Goal: Information Seeking & Learning: Check status

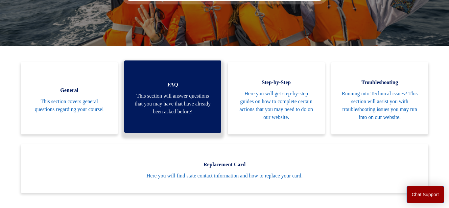
scroll to position [129, 0]
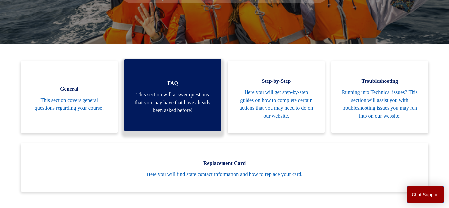
click at [190, 113] on span "This section will answer questions that you may have that have already been ask…" at bounding box center [172, 103] width 77 height 24
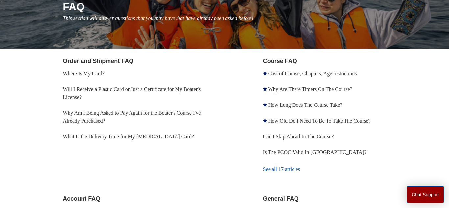
scroll to position [89, 0]
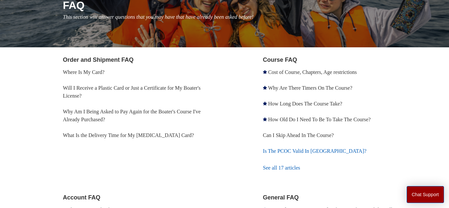
click at [302, 153] on link "Is The PCOC Valid In [GEOGRAPHIC_DATA]?" at bounding box center [315, 151] width 104 height 6
click at [304, 135] on link "Can I Skip Ahead In The Course?" at bounding box center [298, 135] width 71 height 6
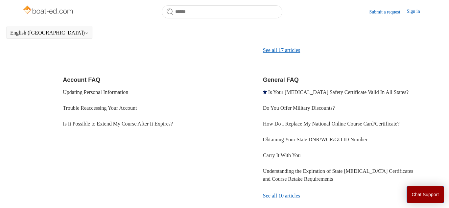
scroll to position [190, 0]
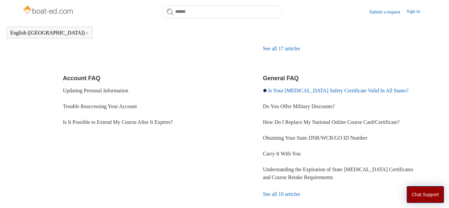
click at [285, 91] on link "Is Your [MEDICAL_DATA] Safety Certificate Valid In All States?" at bounding box center [338, 91] width 140 height 6
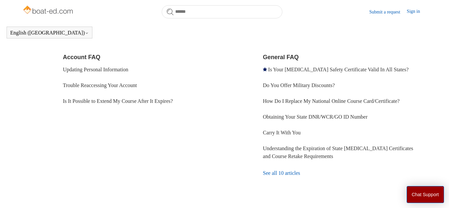
scroll to position [236, 0]
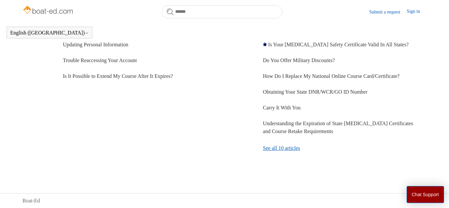
click at [303, 150] on link "See all 10 articles" at bounding box center [345, 148] width 164 height 18
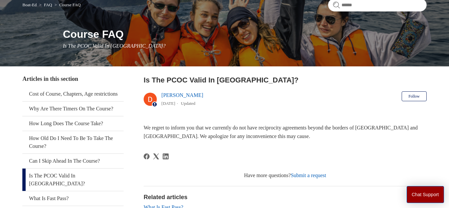
scroll to position [60, 0]
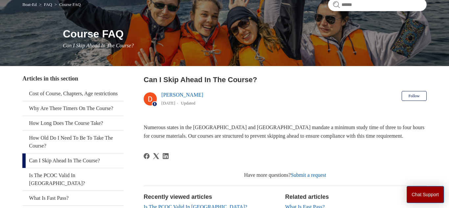
scroll to position [60, 0]
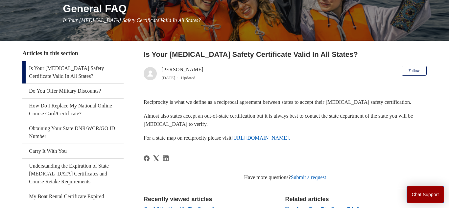
scroll to position [98, 0]
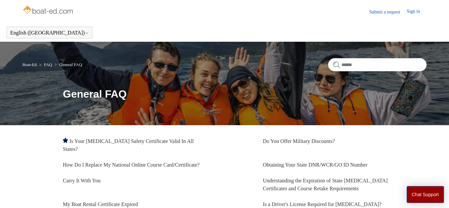
scroll to position [55, 0]
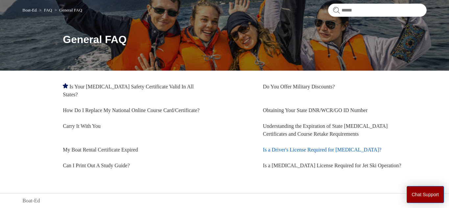
click at [278, 151] on link "Is a Driver's License Required for [MEDICAL_DATA]?" at bounding box center [322, 150] width 119 height 6
click at [116, 150] on link "My Boat Rental Certificate Expired" at bounding box center [100, 150] width 75 height 6
click at [101, 109] on link "How Do I Replace My National Online Course Card/Certificate?" at bounding box center [131, 110] width 137 height 6
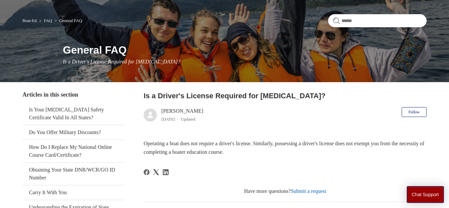
scroll to position [44, 0]
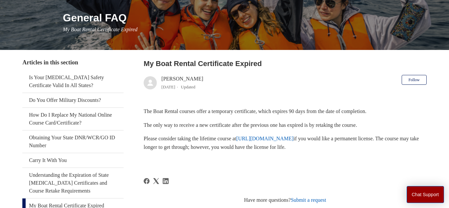
scroll to position [79, 0]
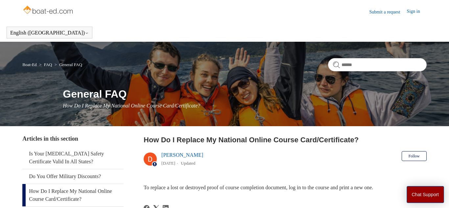
click at [382, 72] on nav "Boat-Ed FAQ General FAQ" at bounding box center [224, 67] width 404 height 18
click at [374, 68] on input "Search" at bounding box center [377, 64] width 99 height 13
type input "*"
type input "**********"
click at [334, 64] on form "**********" at bounding box center [377, 64] width 99 height 13
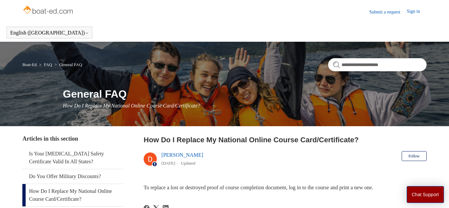
click at [335, 65] on form "**********" at bounding box center [377, 64] width 99 height 13
click at [385, 66] on input "**********" at bounding box center [377, 64] width 99 height 13
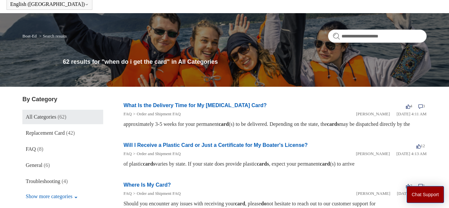
scroll to position [28, 0]
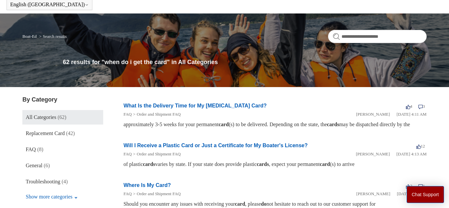
click at [161, 107] on link "What Is the Delivery Time for My [MEDICAL_DATA] Card?" at bounding box center [195, 106] width 143 height 6
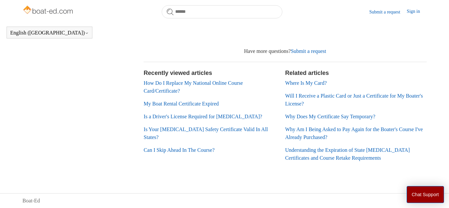
scroll to position [197, 0]
click at [299, 87] on li "Where Is My Card?" at bounding box center [355, 83] width 141 height 8
click at [299, 86] on link "Where Is My Card?" at bounding box center [306, 83] width 42 height 6
